Goal: Download file/media

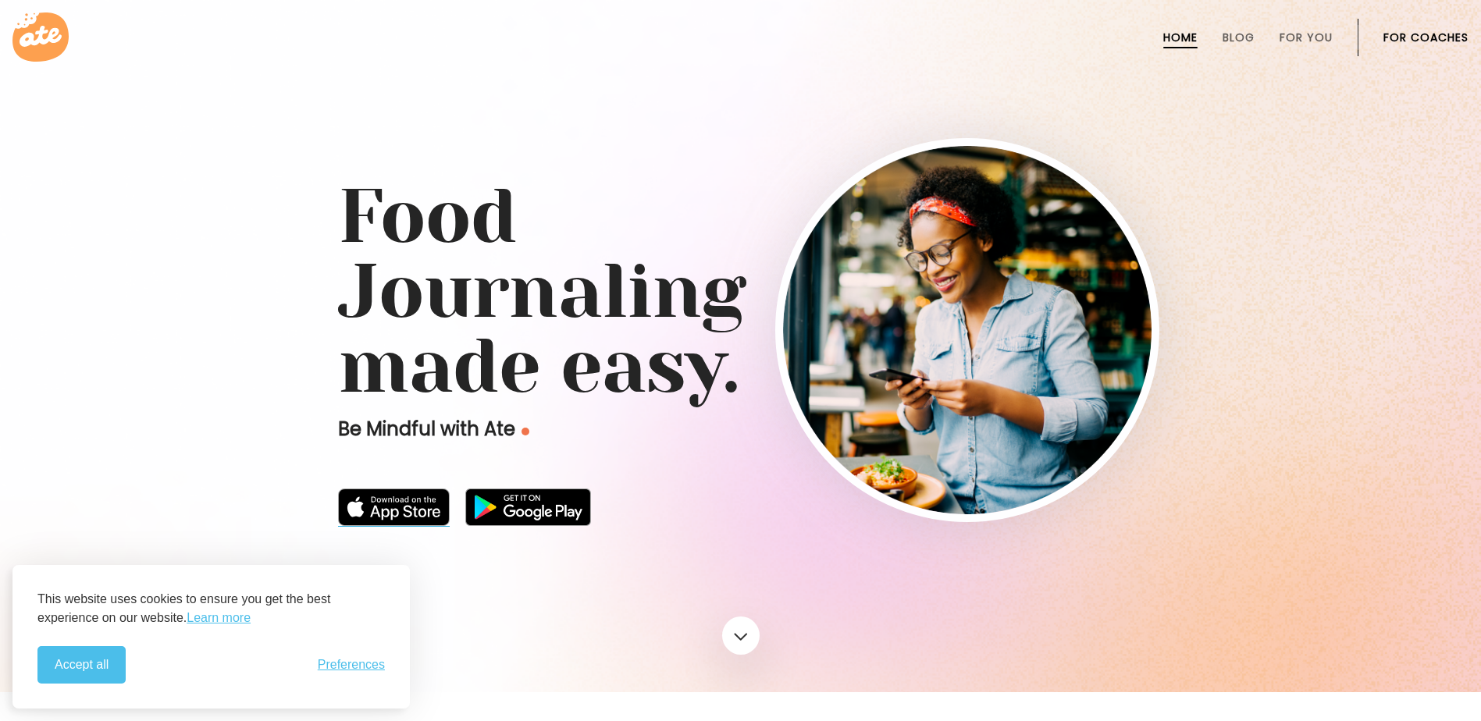
click at [432, 511] on img at bounding box center [394, 507] width 112 height 37
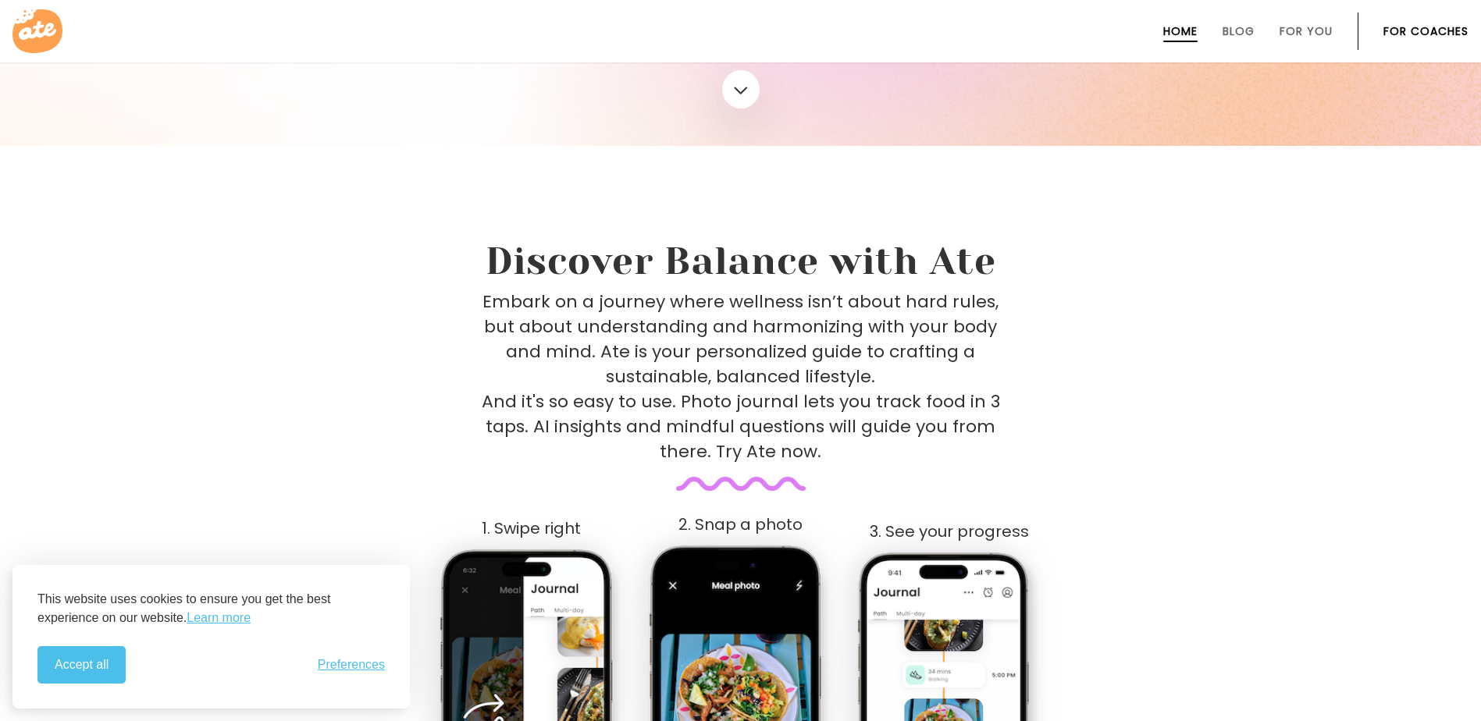
scroll to position [156, 0]
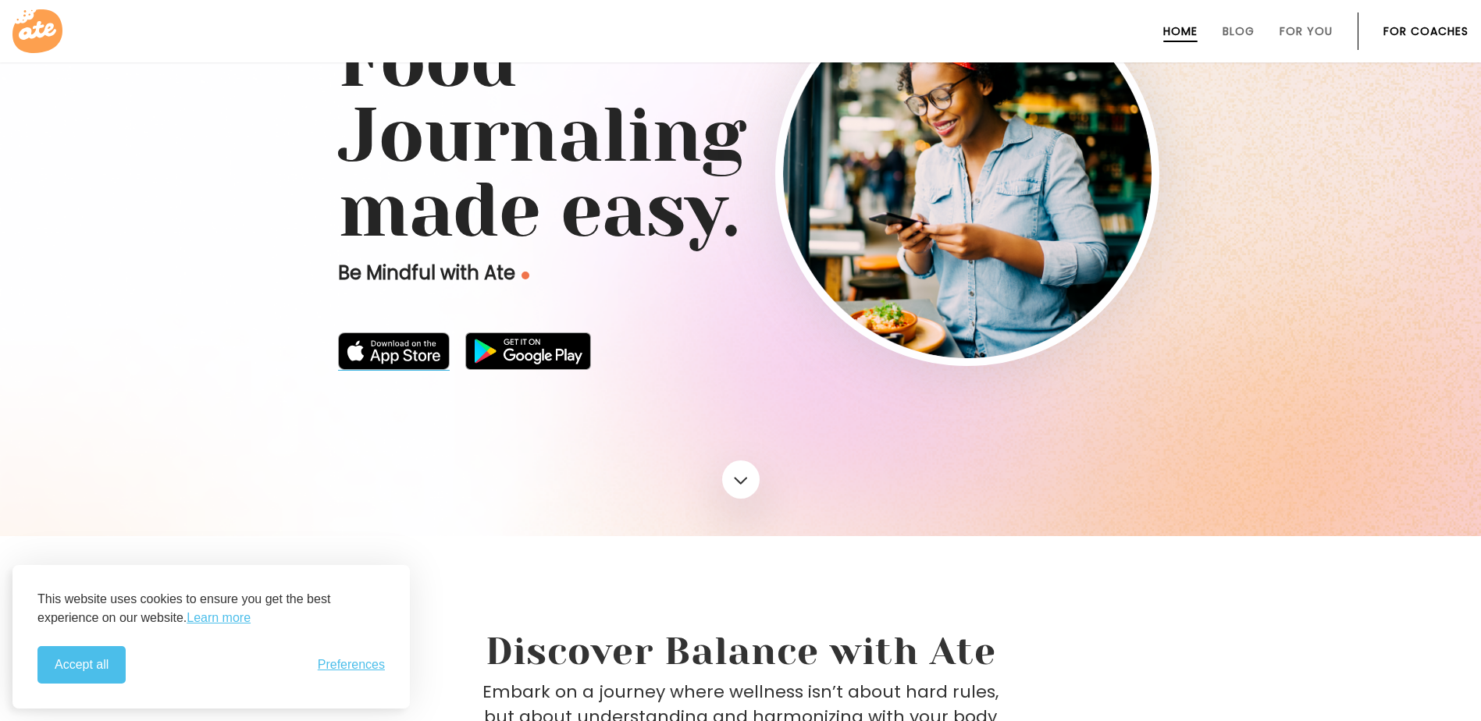
click at [426, 360] on img at bounding box center [394, 351] width 112 height 37
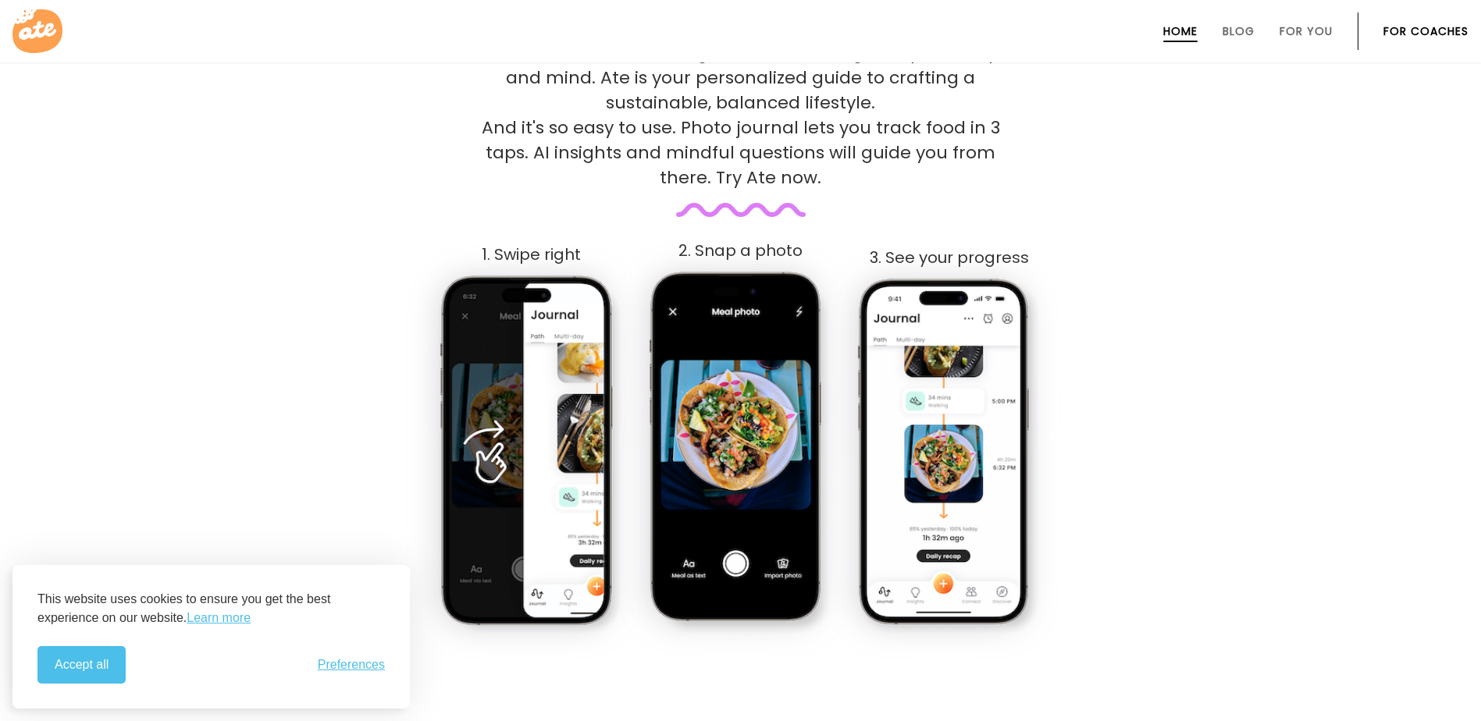
scroll to position [703, 0]
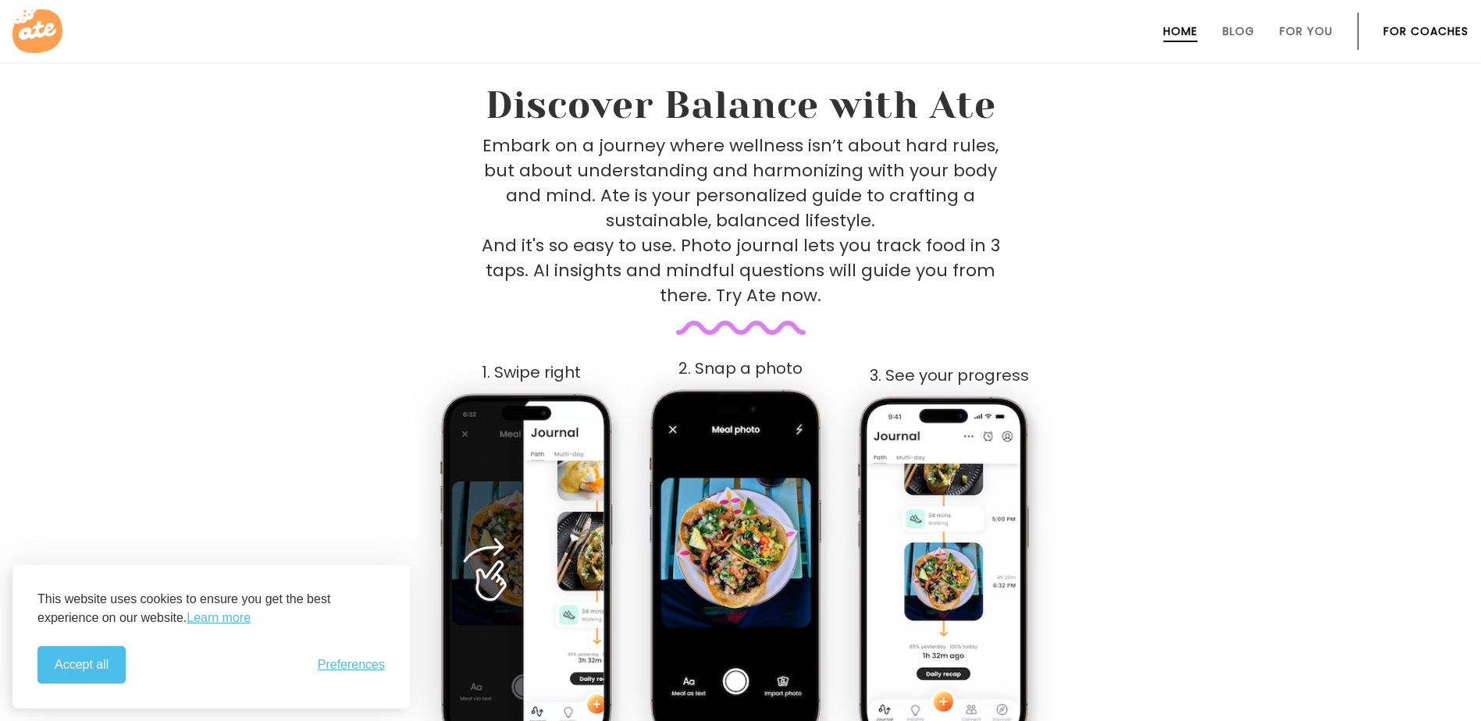
click at [760, 412] on img at bounding box center [740, 571] width 185 height 368
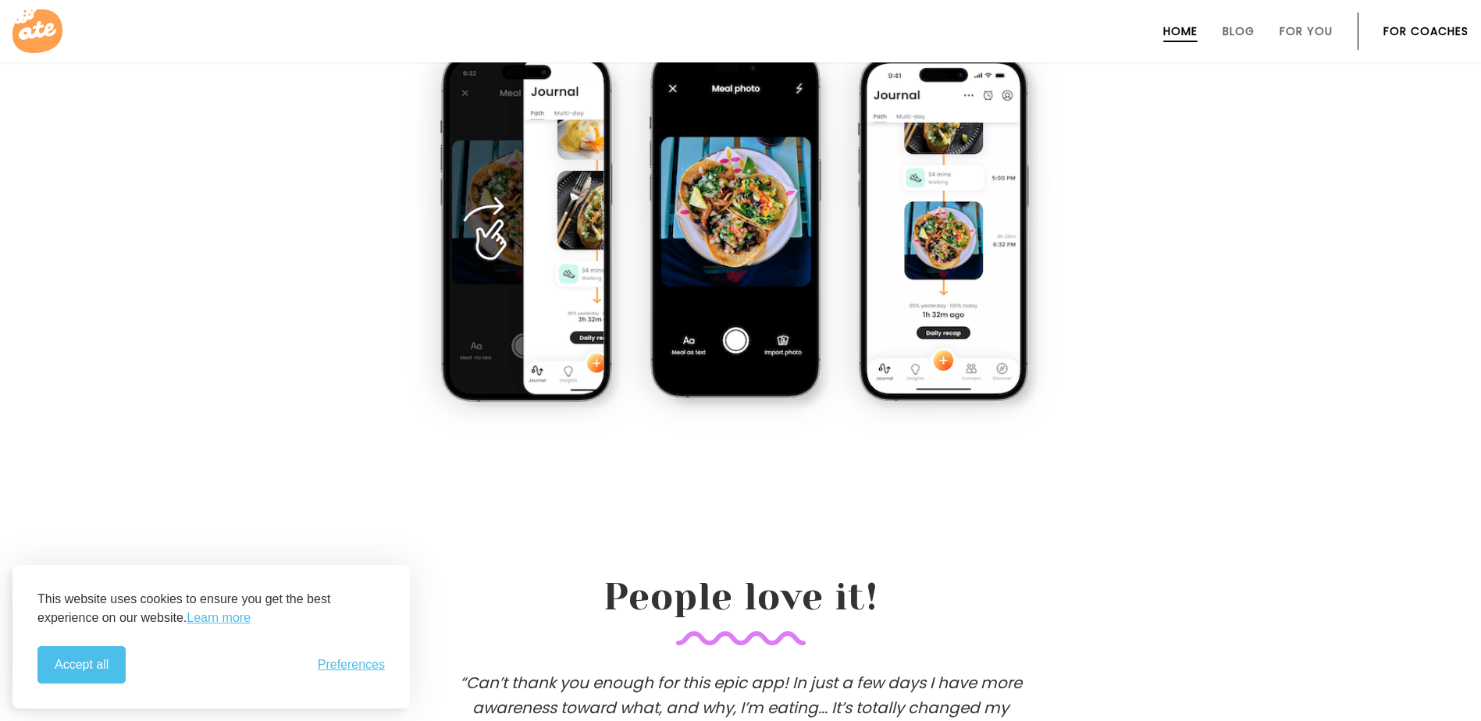
scroll to position [1171, 0]
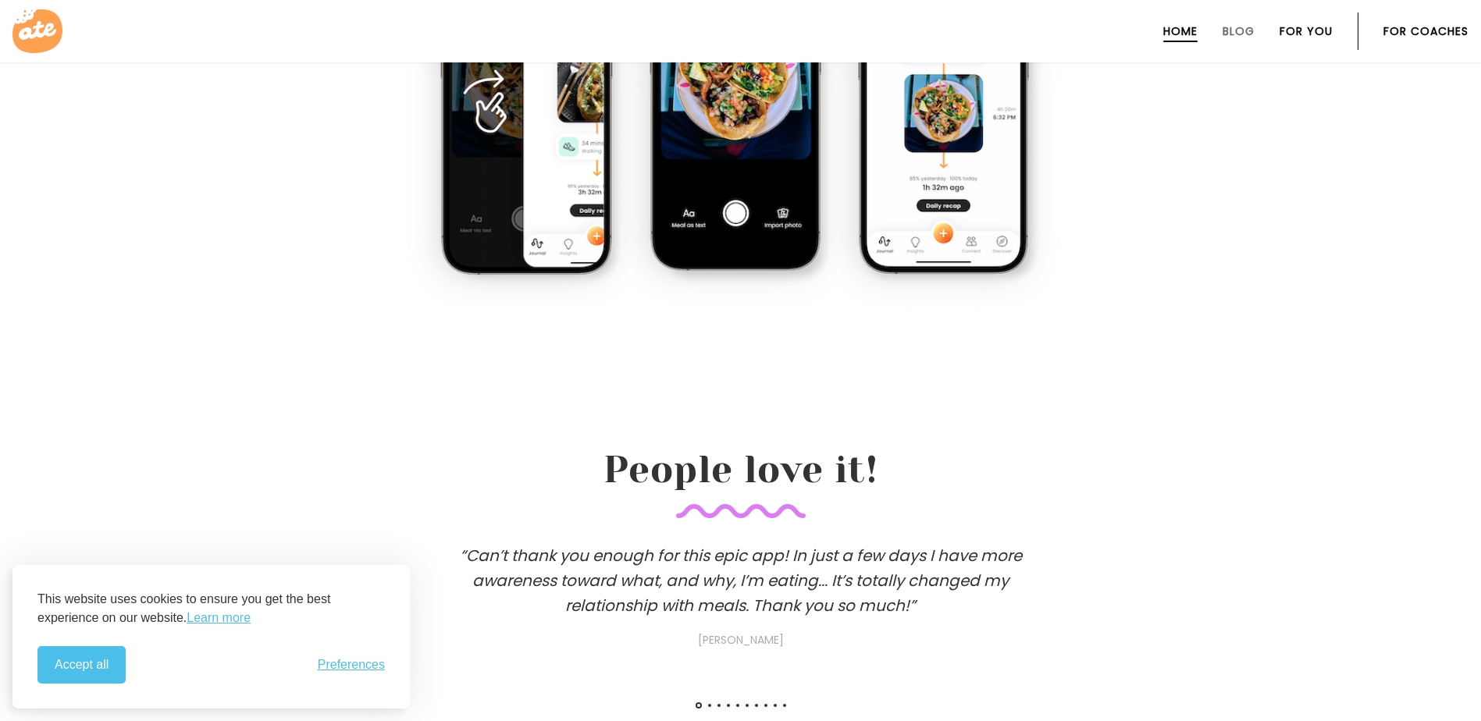
click at [1309, 36] on link "For You" at bounding box center [1306, 31] width 53 height 12
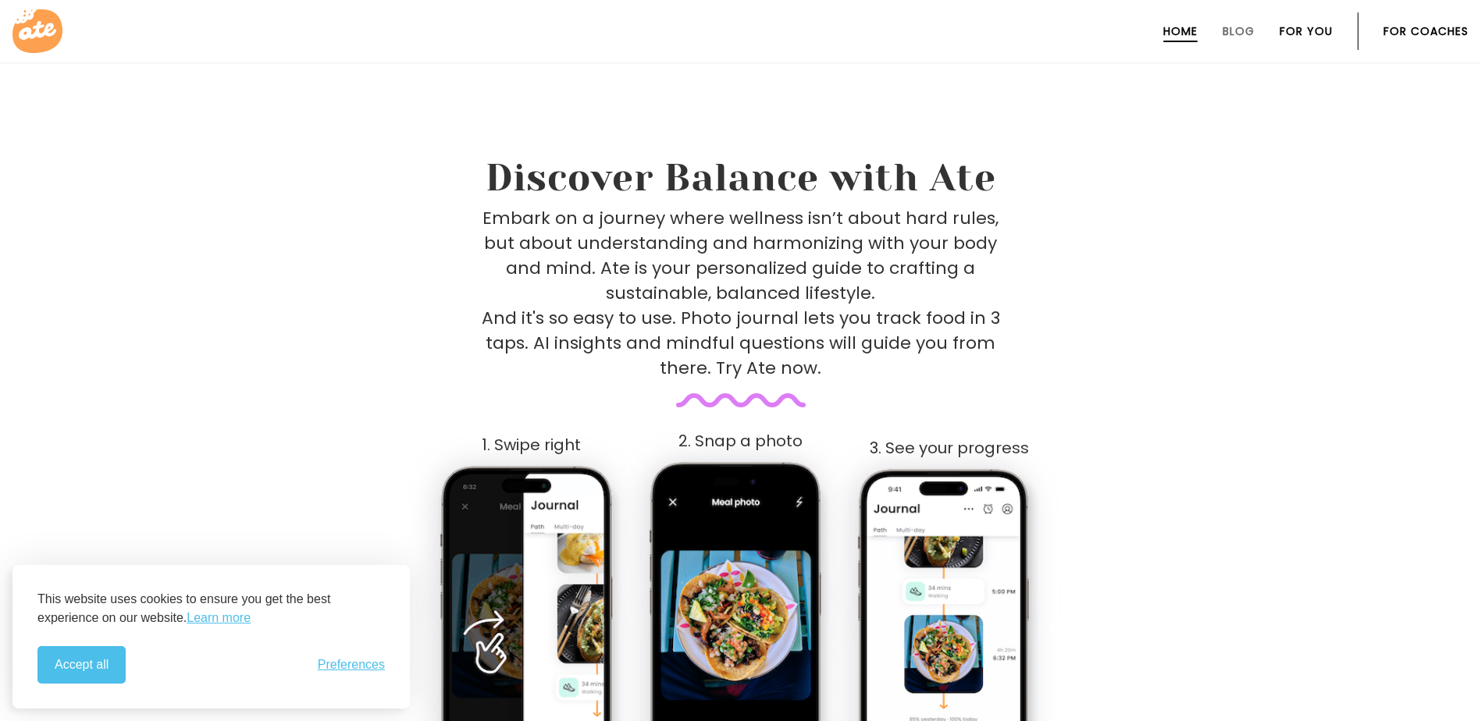
scroll to position [629, 0]
click at [1309, 36] on link "For You" at bounding box center [1306, 31] width 53 height 12
